Goal: Obtain resource: Obtain resource

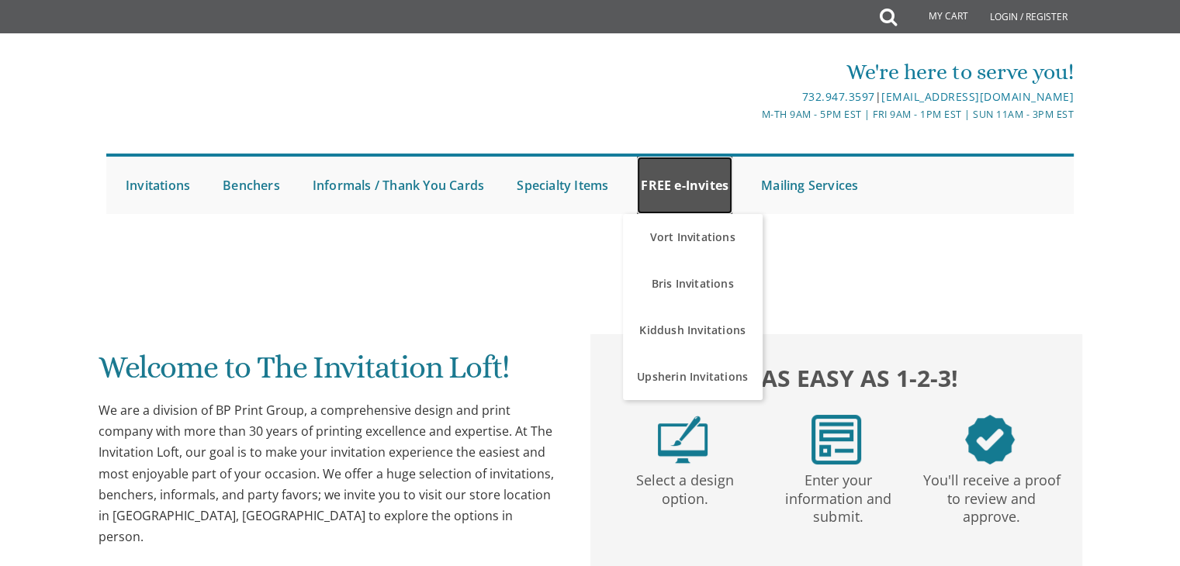
click at [665, 176] on link "FREE e-Invites" at bounding box center [684, 185] width 95 height 57
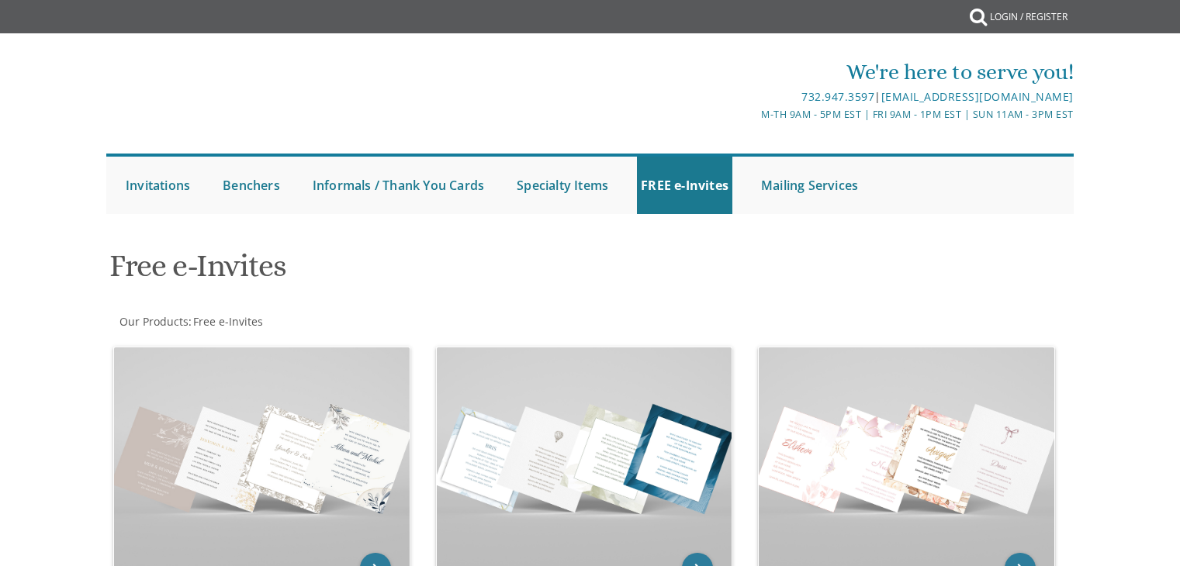
click at [698, 284] on h1 "Free e-Invites" at bounding box center [425, 272] width 633 height 46
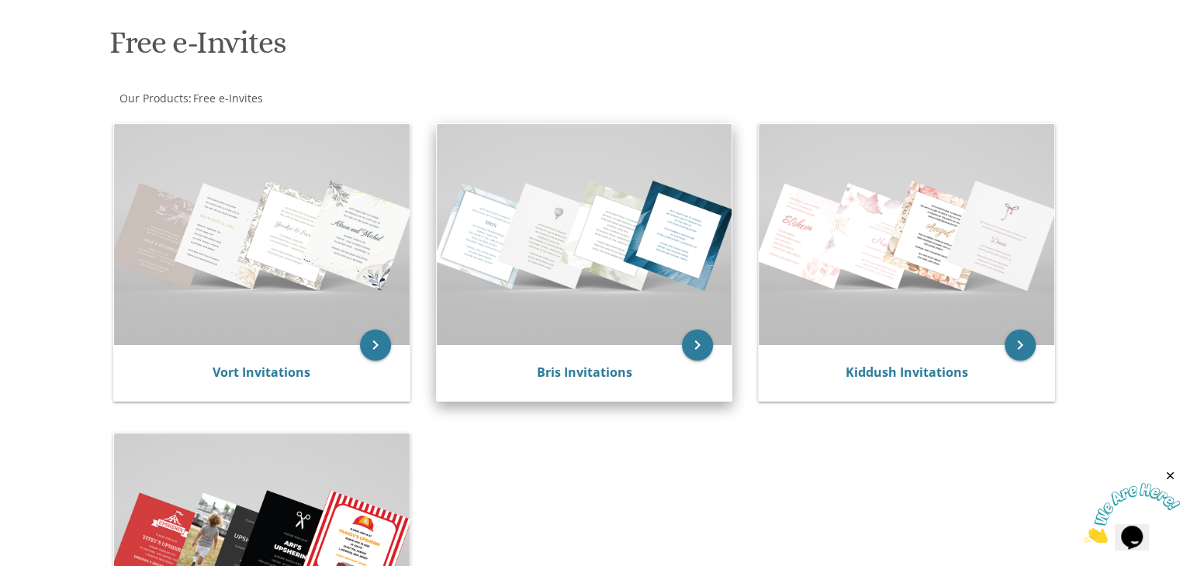
scroll to position [225, 0]
click at [568, 271] on img at bounding box center [585, 233] width 296 height 221
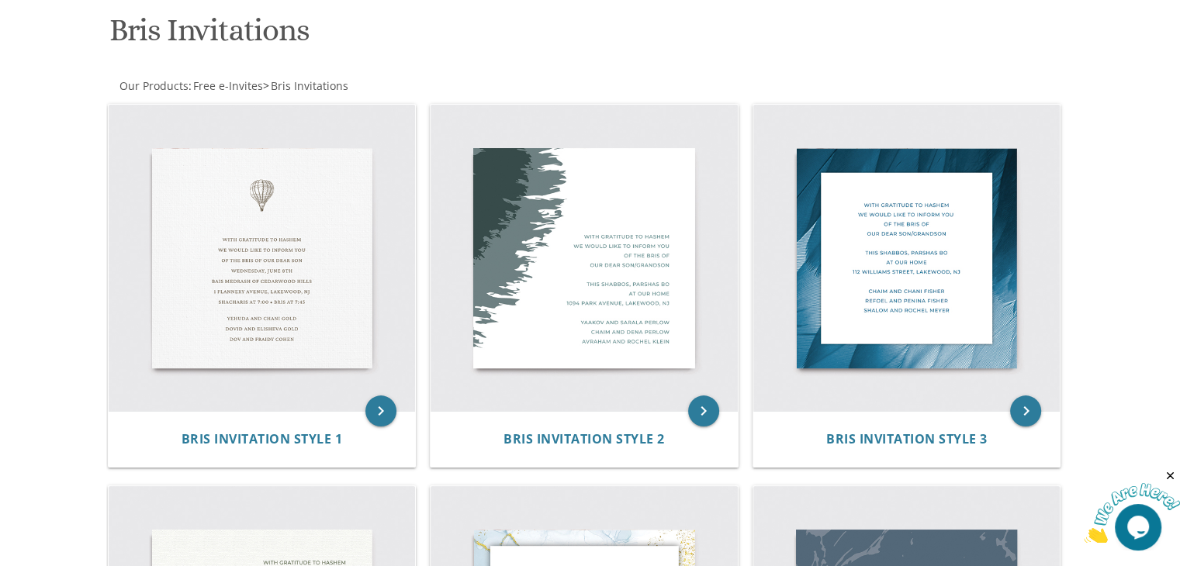
scroll to position [236, 0]
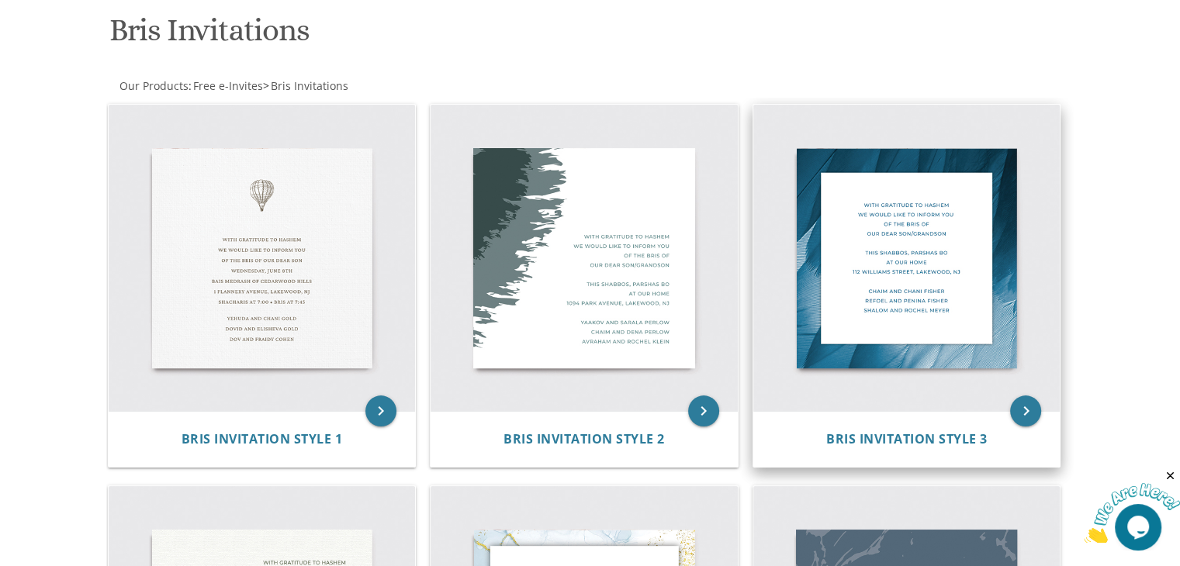
click at [934, 246] on img at bounding box center [906, 258] width 307 height 307
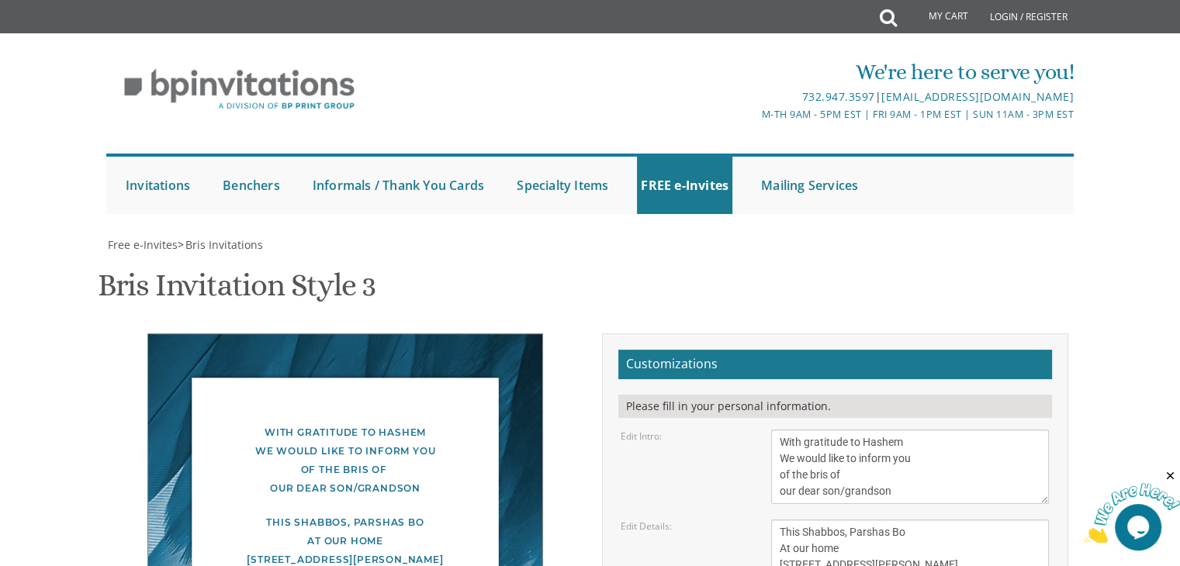
scroll to position [152, 0]
click at [900, 520] on textarea "This Shabbos, Parshas Bo At our home [STREET_ADDRESS][PERSON_NAME]" at bounding box center [910, 549] width 278 height 58
click at [870, 520] on textarea "This Shabbos, Parshas Bo At our home [STREET_ADDRESS][PERSON_NAME]" at bounding box center [910, 549] width 278 height 58
type textarea "This Shabbos, Parshas Ki Seitzei Yeshivas Nachlas Hator [STREET_ADDRESS][PERSON…"
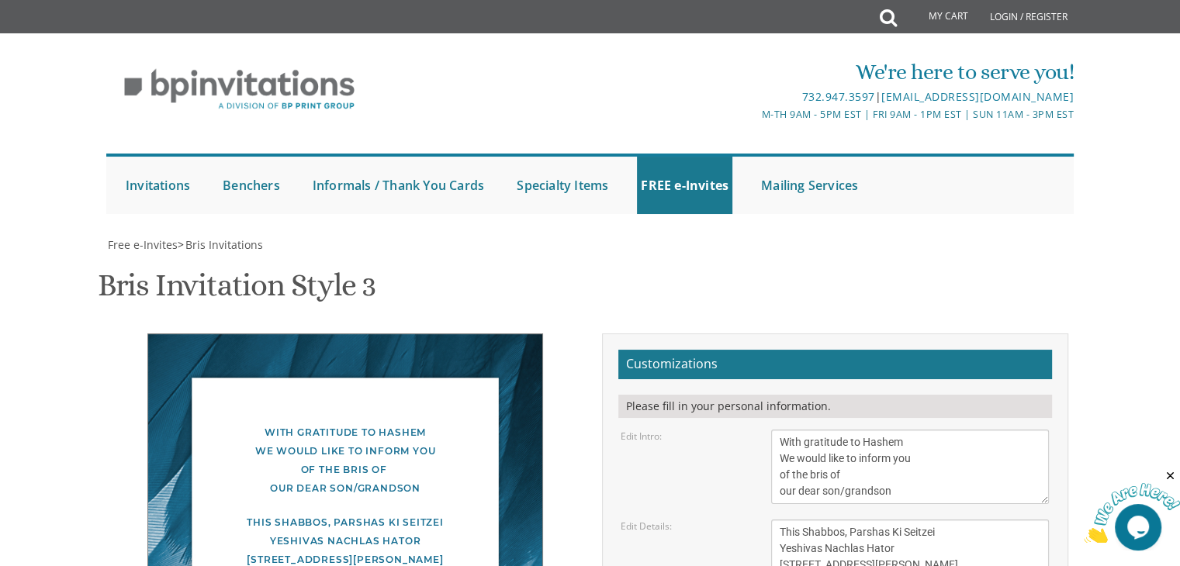
type textarea "[PERSON_NAME] and [PERSON_NAME] [PERSON_NAME] and [PERSON_NAME]"
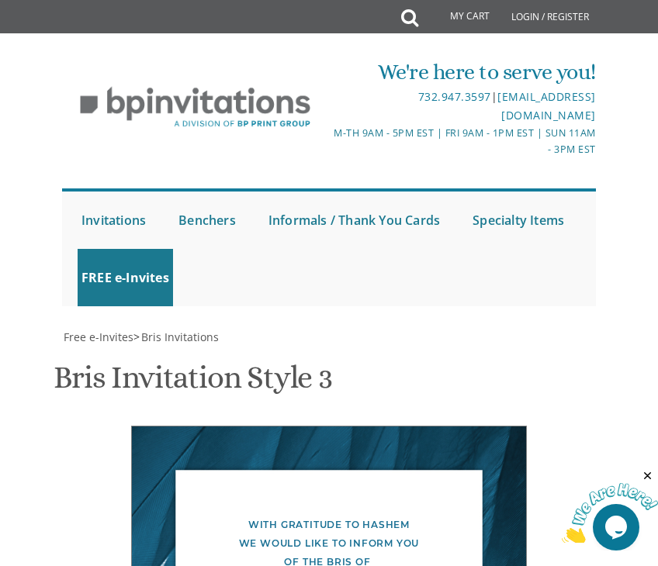
scroll to position [0, 0]
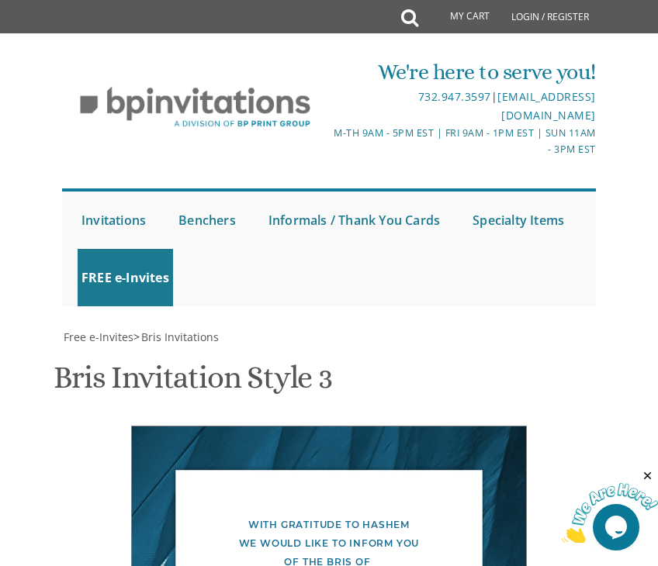
scroll to position [722, 0]
type textarea "Friday, Parshas Ki Seitzei Bais Medrash Nachlas Yaakov 1600 Central Court, Lake…"
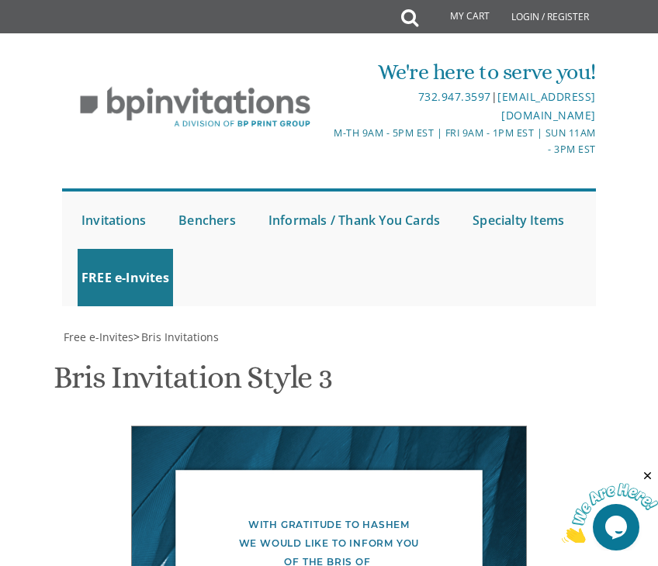
type textarea "Yitzchok and Brachie Braun Shia and Yitty Braun Menachem and Yehudis Rieder"
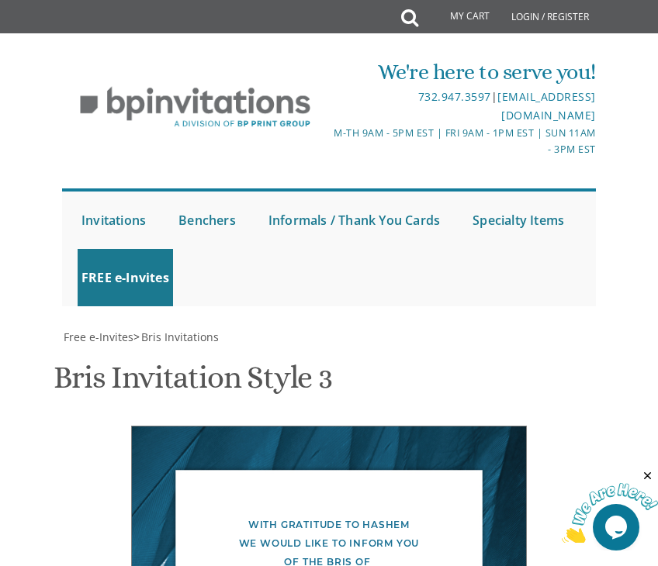
type input "brachieri@gmail.com"
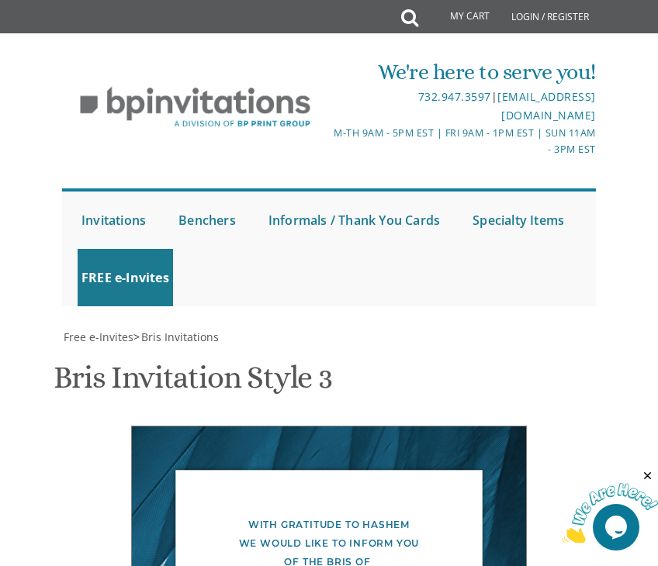
drag, startPoint x: 423, startPoint y: 85, endPoint x: 423, endPoint y: 76, distance: 9.3
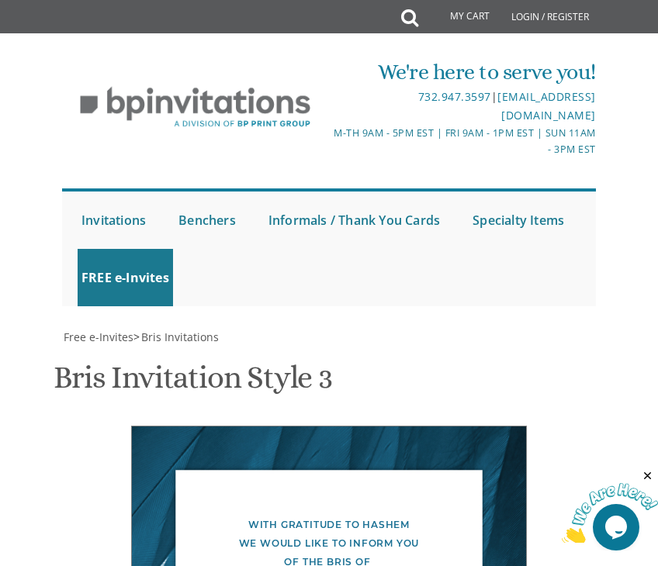
drag, startPoint x: 218, startPoint y: 92, endPoint x: 215, endPoint y: 72, distance: 20.4
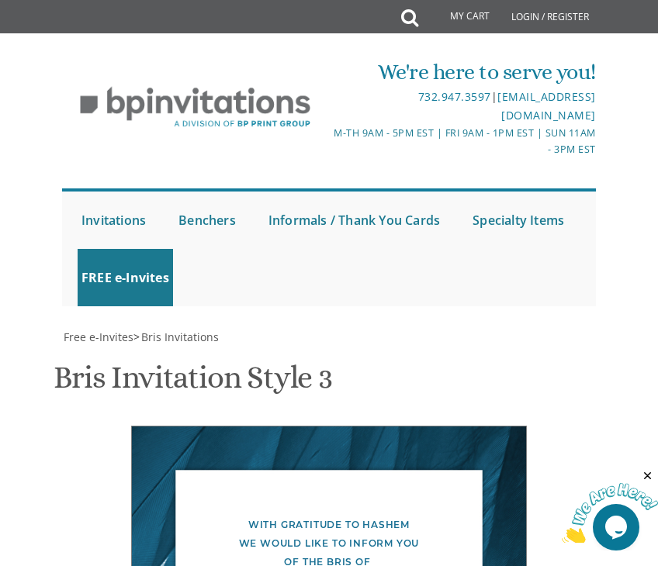
scroll to position [803, 0]
drag, startPoint x: 445, startPoint y: 324, endPoint x: 463, endPoint y: 370, distance: 49.1
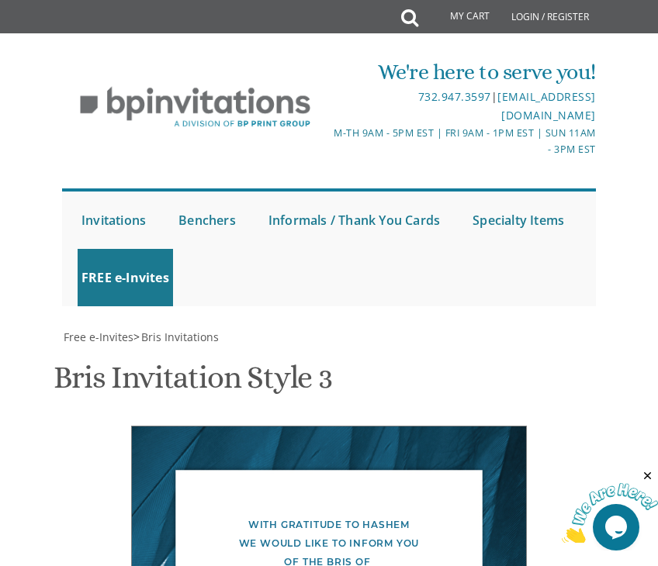
drag, startPoint x: 272, startPoint y: 329, endPoint x: 310, endPoint y: 359, distance: 48.6
type textarea "Friday, Parshas Ki Seitzei Bais Medrash Nachlas Yaakov 1600 Central Court, Lake…"
